Goal: Task Accomplishment & Management: Complete application form

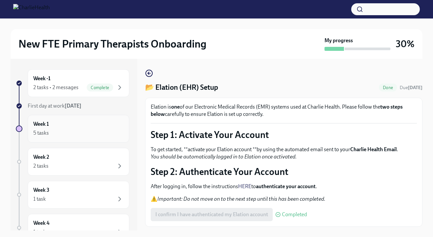
click at [91, 125] on div "Week 1 5 tasks" at bounding box center [78, 128] width 90 height 17
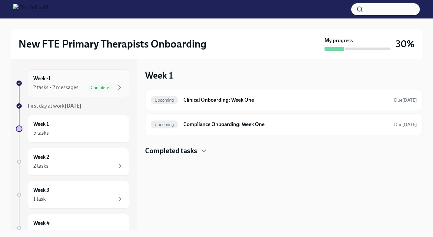
click at [59, 86] on div "2 tasks • 2 messages" at bounding box center [55, 87] width 45 height 7
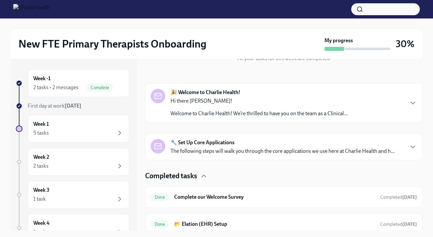
scroll to position [89, 0]
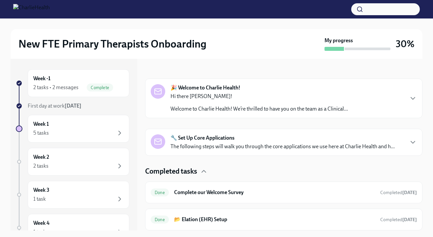
click at [79, 105] on strong "[DATE]" at bounding box center [73, 106] width 17 height 6
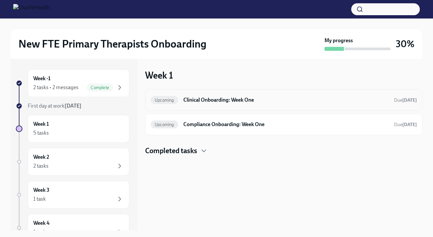
click at [170, 100] on span "Upcoming" at bounding box center [164, 100] width 27 height 5
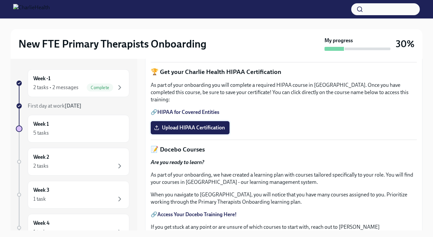
scroll to position [113, 0]
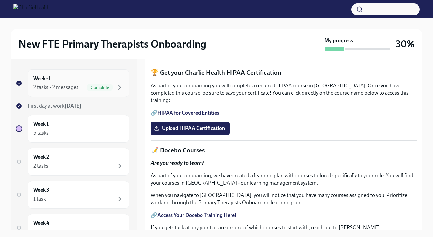
click at [80, 86] on div "2 tasks • 2 messages Complete" at bounding box center [78, 88] width 90 height 8
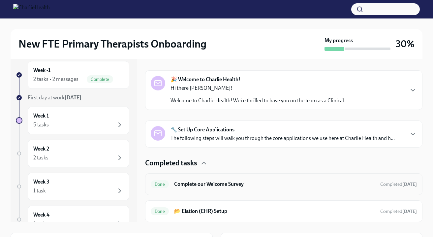
scroll to position [6, 0]
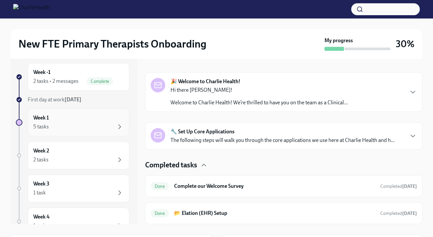
click at [89, 122] on div "Week 1 5 tasks" at bounding box center [78, 122] width 90 height 17
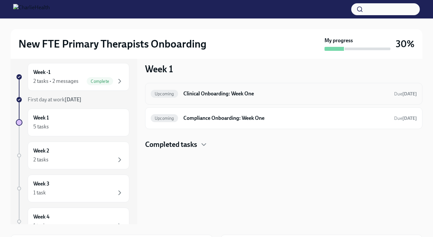
click at [205, 97] on h6 "Clinical Onboarding: Week One" at bounding box center [287, 93] width 206 height 7
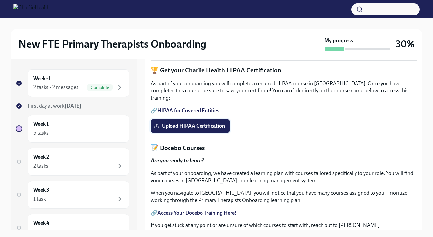
click at [180, 133] on label "Upload HIPAA Certification" at bounding box center [190, 125] width 79 height 13
click at [0, 0] on input "Upload HIPAA Certification" at bounding box center [0, 0] width 0 height 0
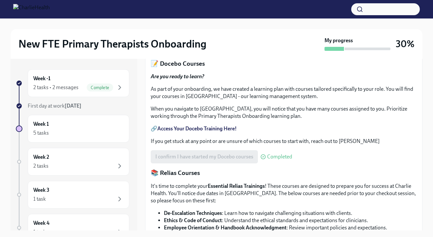
scroll to position [155, 0]
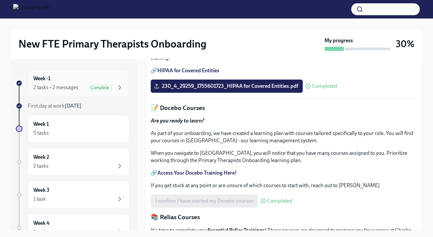
click at [72, 84] on div "2 tasks • 2 messages" at bounding box center [55, 87] width 45 height 7
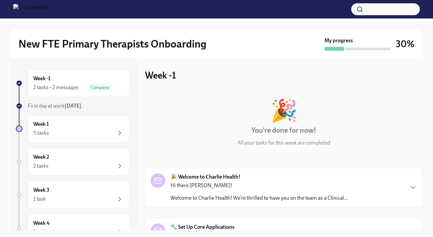
scroll to position [89, 0]
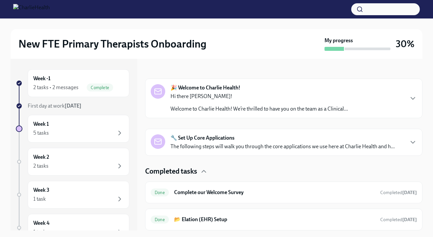
click at [190, 138] on strong "🔧 Set Up Core Applications" at bounding box center [203, 137] width 64 height 7
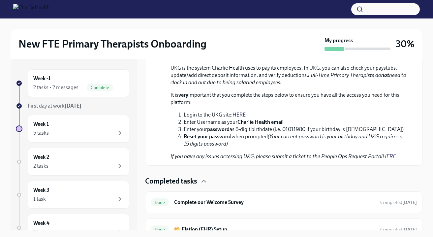
scroll to position [523, 0]
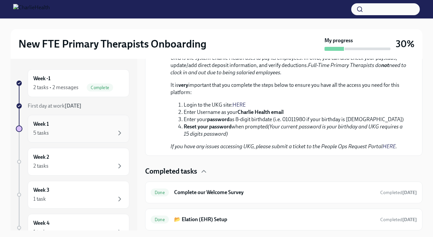
click at [83, 128] on div "Week 1 5 tasks" at bounding box center [78, 128] width 90 height 17
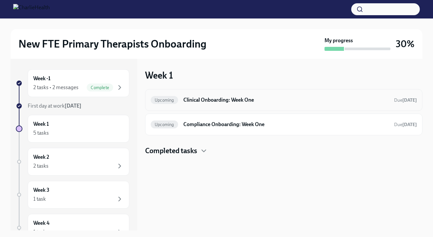
click at [183, 101] on div "Upcoming Clinical Onboarding: Week One Due in 5 days" at bounding box center [284, 100] width 266 height 11
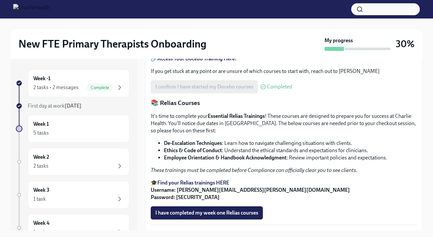
scroll to position [276, 0]
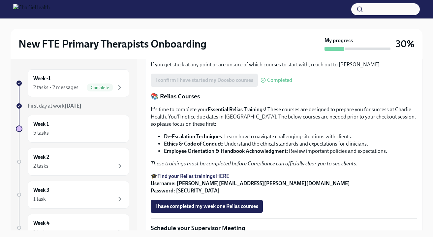
click at [186, 55] on strong "Access Your Docebo Training Here!" at bounding box center [197, 52] width 80 height 6
click at [89, 123] on div "Week 1 5 tasks" at bounding box center [78, 128] width 90 height 17
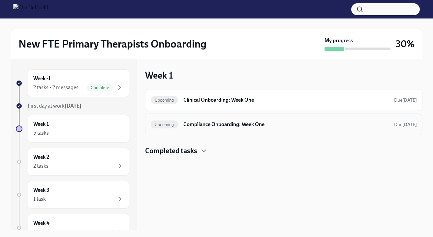
click at [193, 124] on h6 "Compliance Onboarding: Week One" at bounding box center [287, 124] width 206 height 7
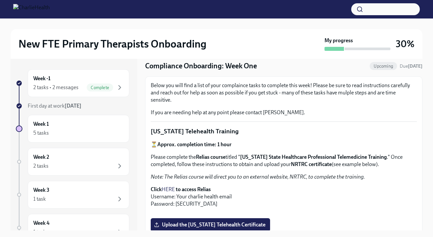
scroll to position [22, 0]
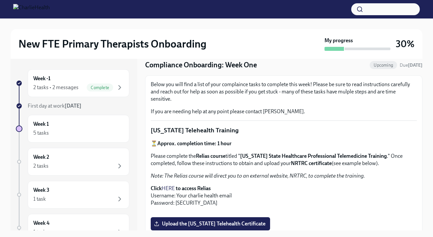
click at [170, 189] on link "HERE" at bounding box center [168, 188] width 13 height 6
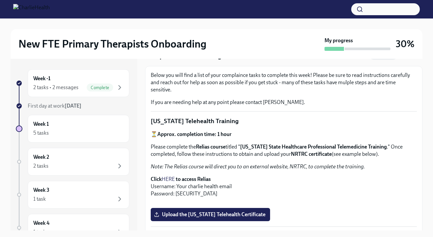
scroll to position [33, 0]
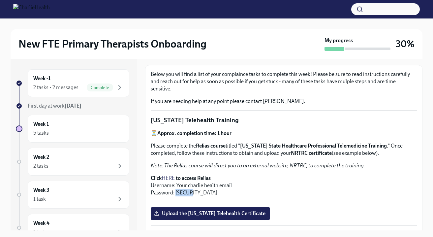
drag, startPoint x: 192, startPoint y: 192, endPoint x: 175, endPoint y: 195, distance: 17.0
click at [175, 195] on p "Click HERE to access Relias Username: Your charlie health email Password: ch1234" at bounding box center [284, 186] width 266 height 22
copy p "ch1234"
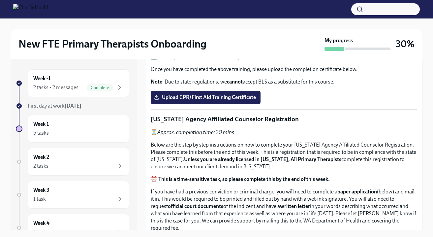
scroll to position [254, 0]
